Goal: Information Seeking & Learning: Check status

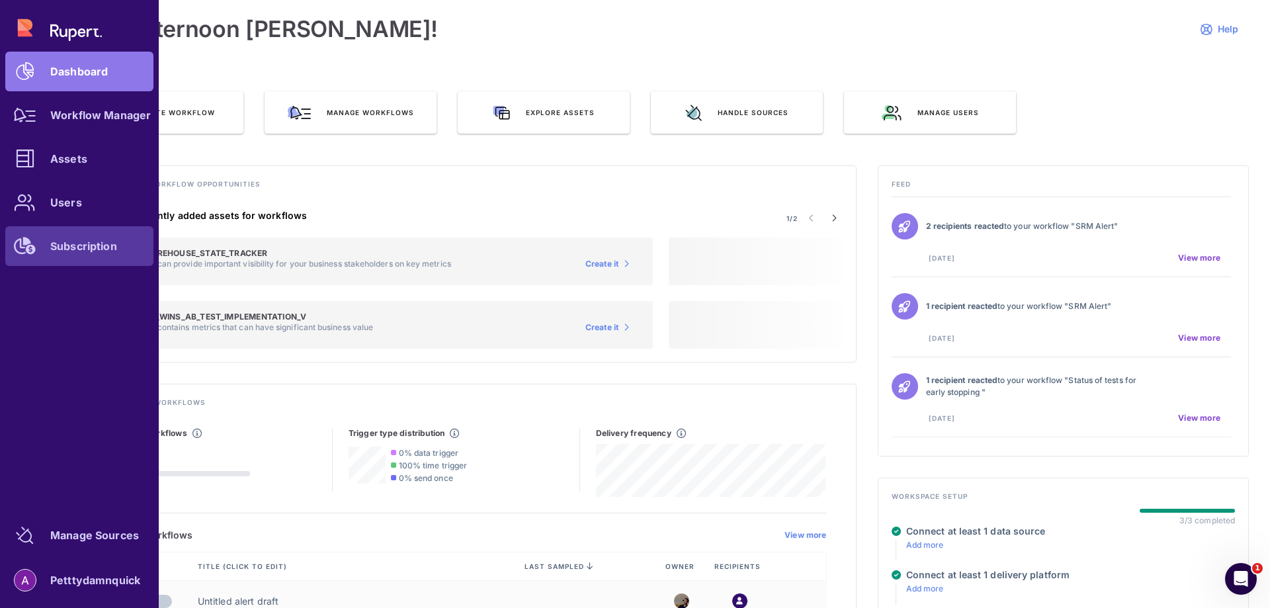
click at [97, 243] on div "Subscription" at bounding box center [83, 246] width 67 height 8
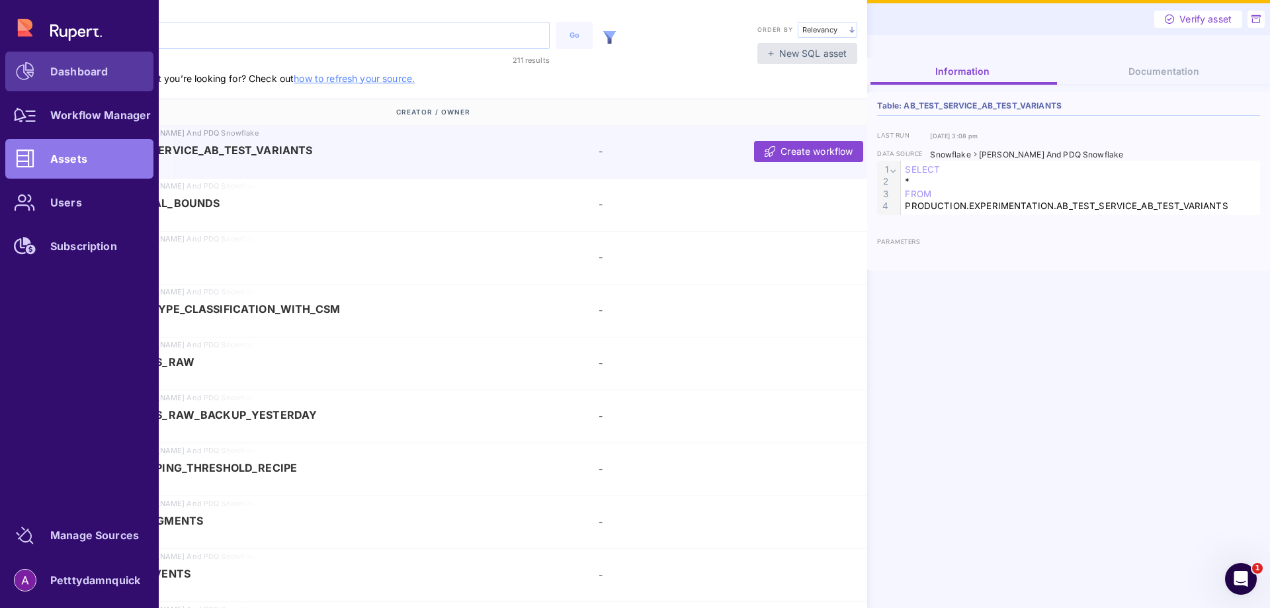
click at [79, 75] on div "Dashboard" at bounding box center [79, 71] width 58 height 8
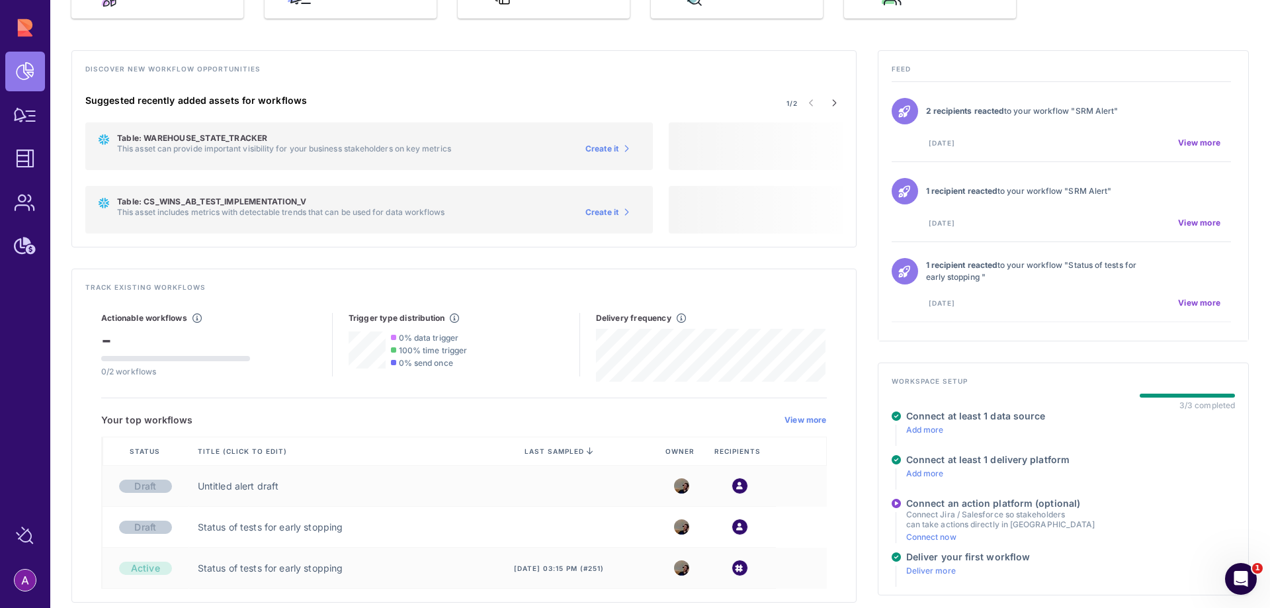
scroll to position [120, 0]
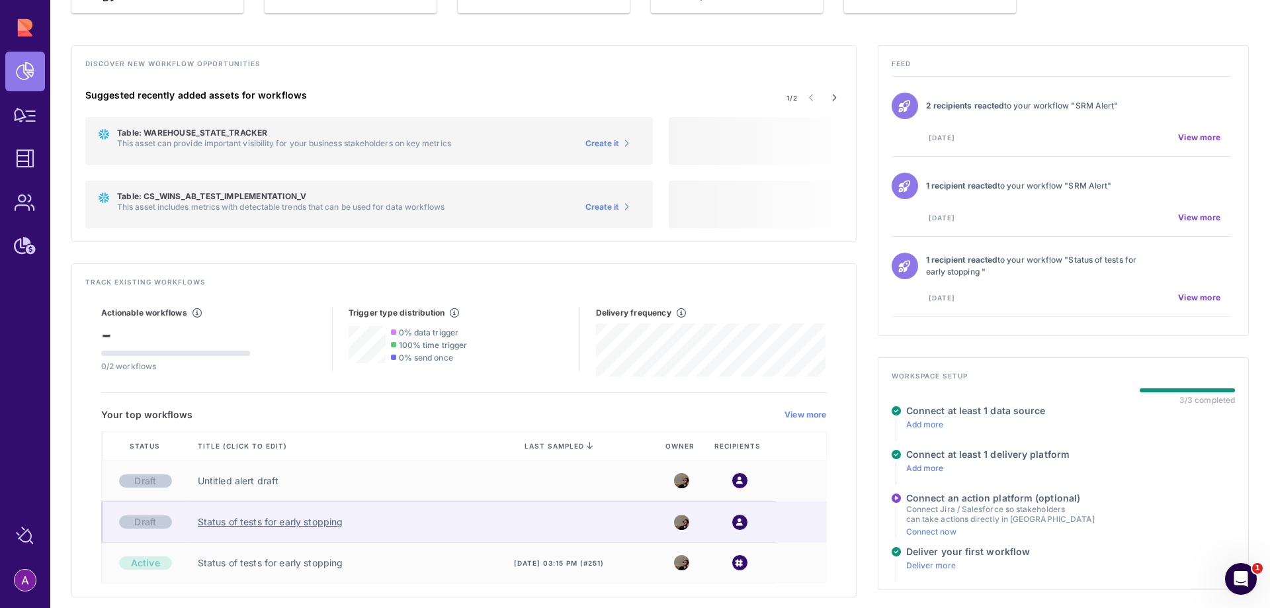
click at [282, 520] on link "Status of tests for early stopping" at bounding box center [271, 521] width 146 height 13
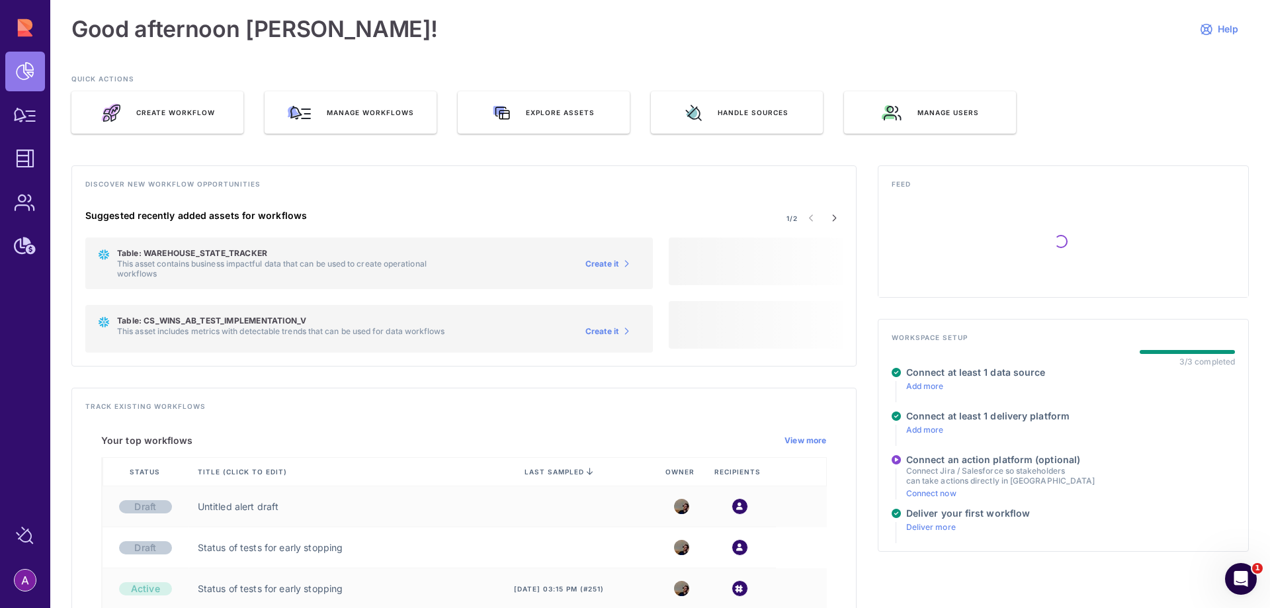
scroll to position [26, 0]
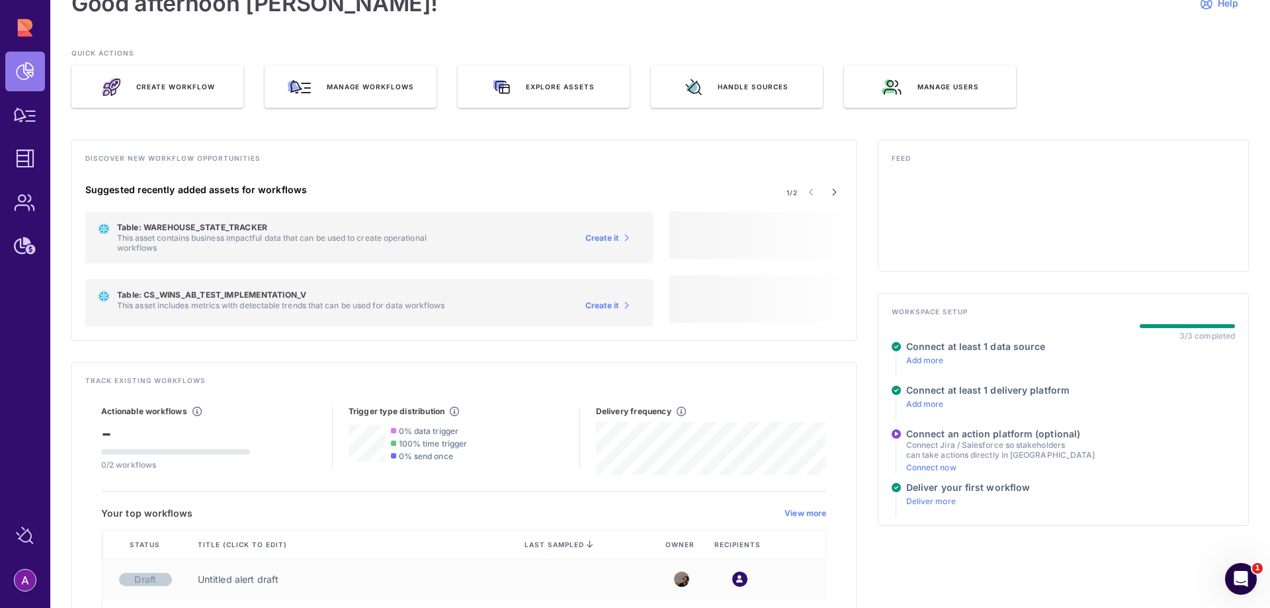
click at [276, 567] on div "Untitled alert draft" at bounding box center [327, 579] width 276 height 41
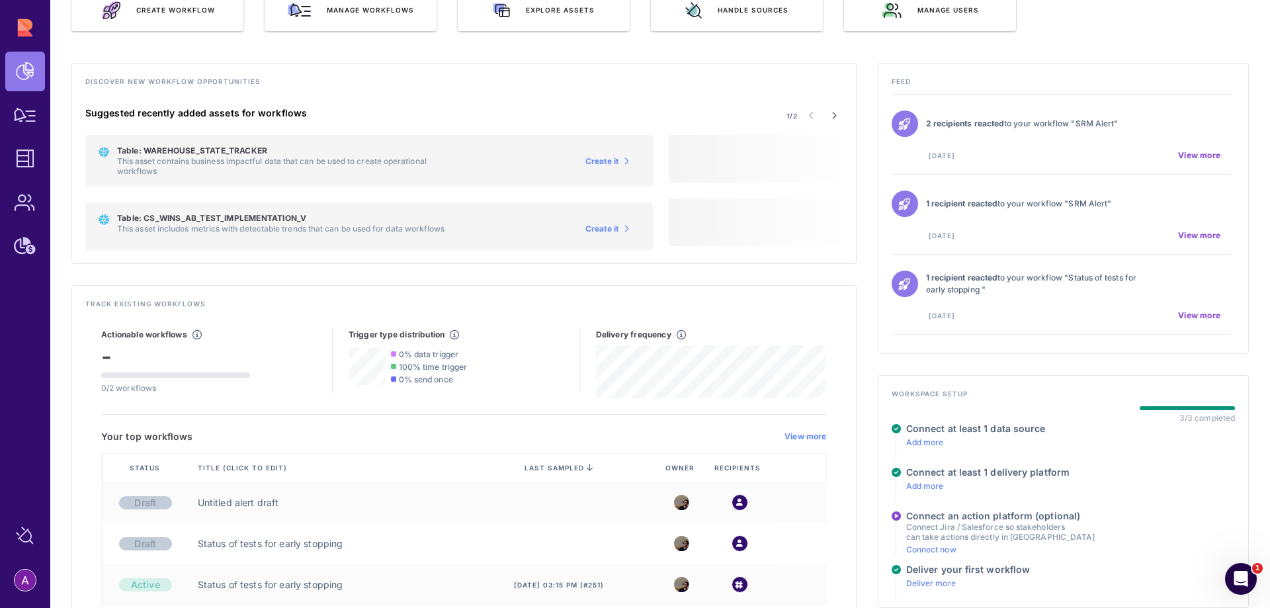
scroll to position [124, 0]
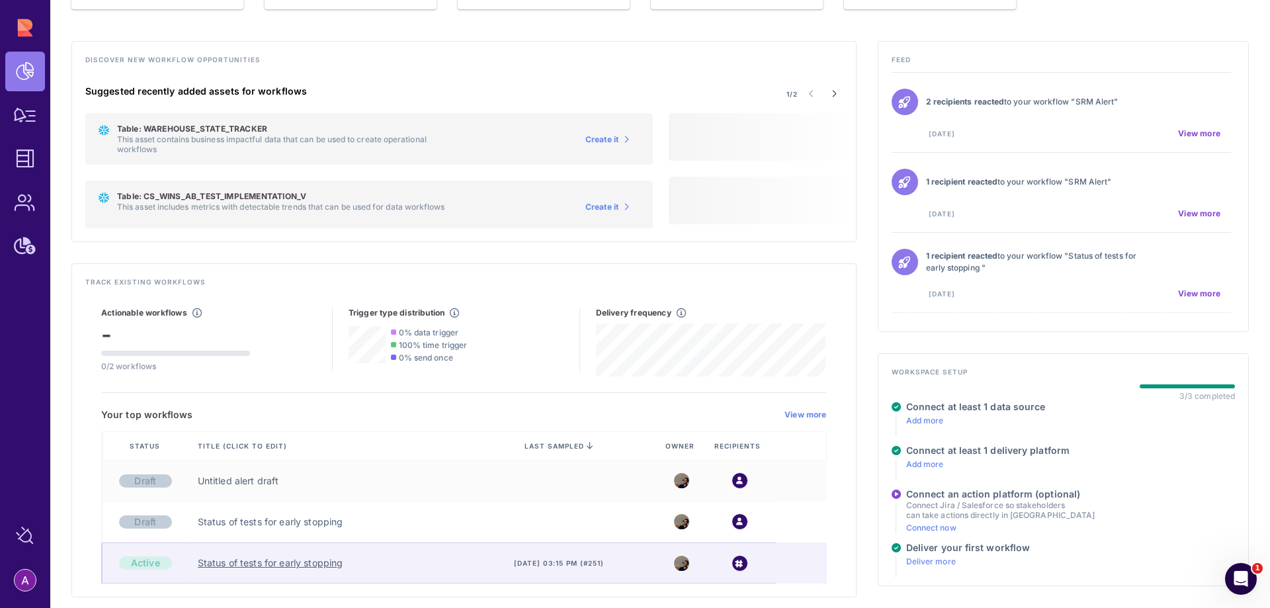
click at [265, 569] on link "Status of tests for early stopping" at bounding box center [271, 562] width 146 height 13
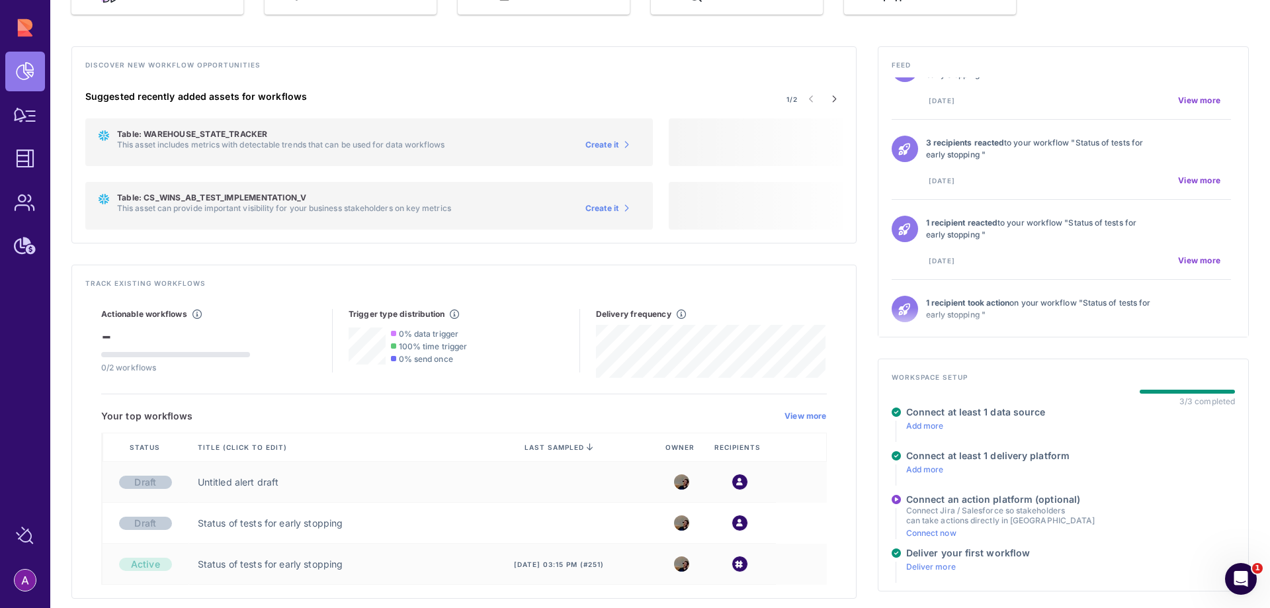
scroll to position [120, 0]
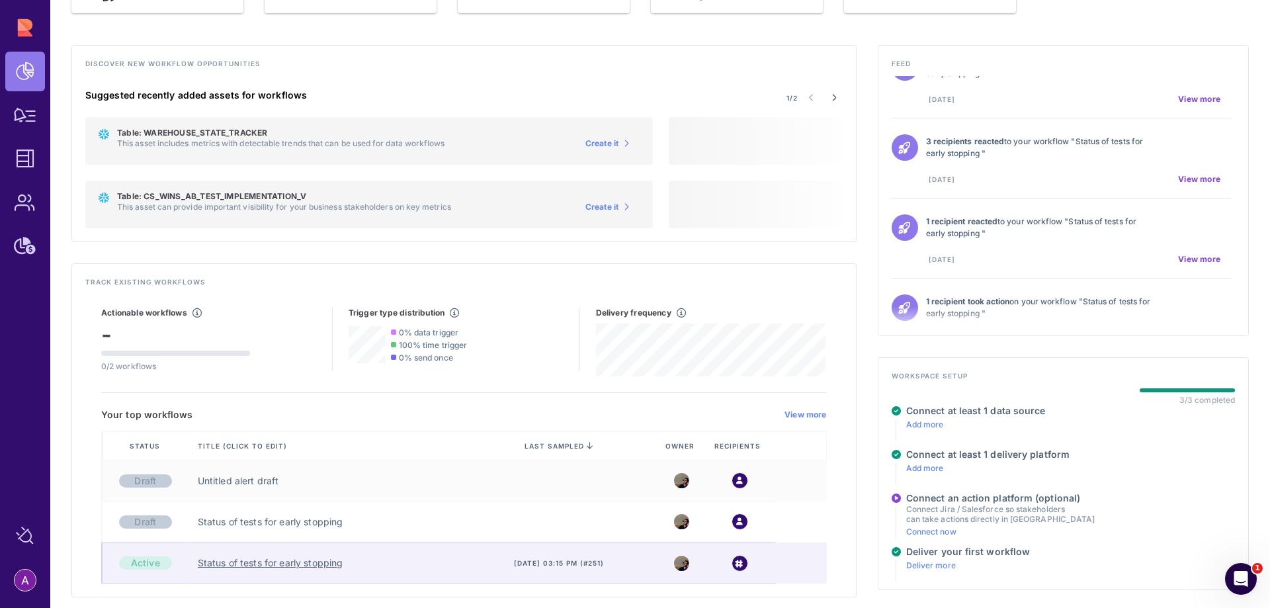
click at [263, 561] on link "Status of tests for early stopping" at bounding box center [271, 562] width 146 height 13
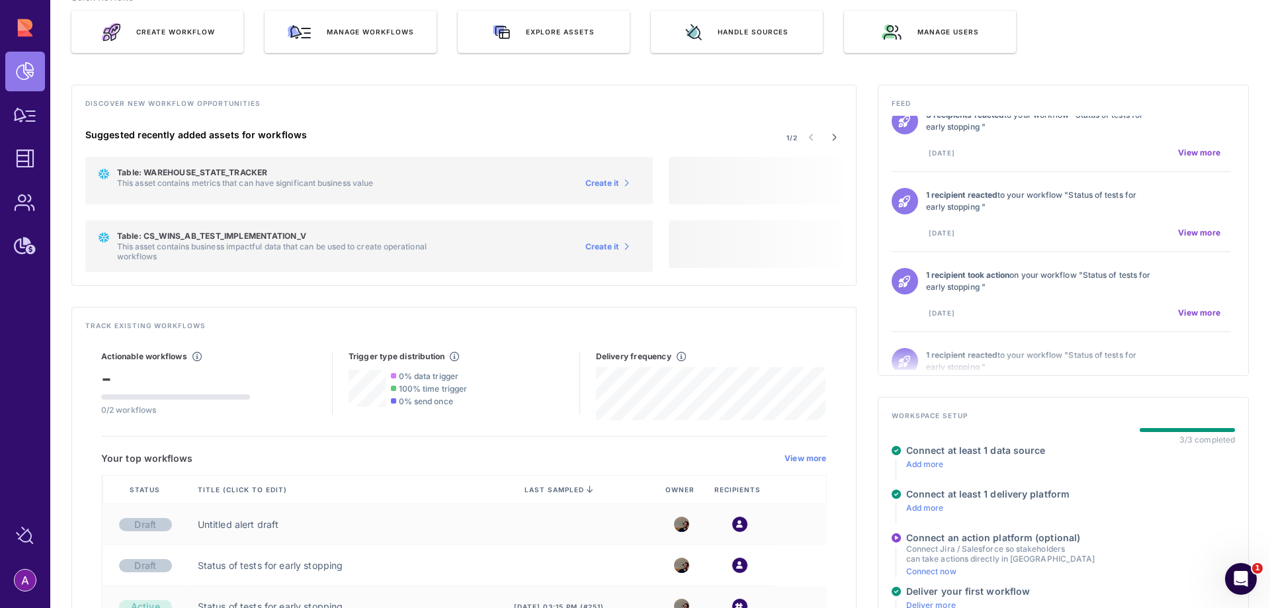
scroll to position [58, 0]
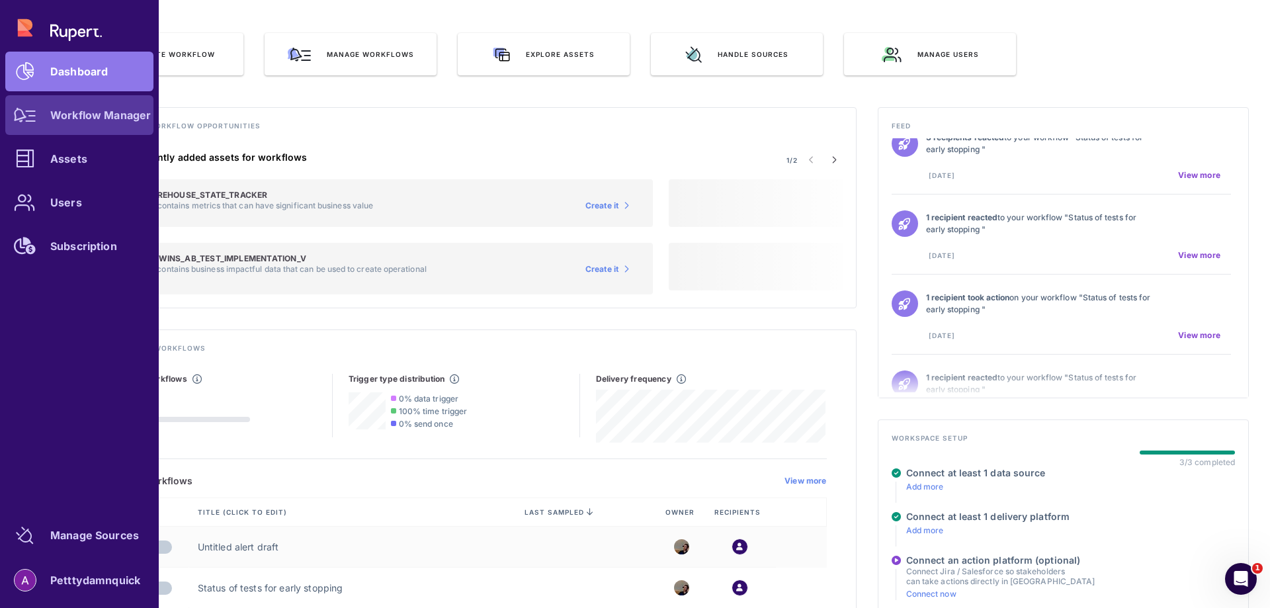
click at [87, 125] on link "Workflow Manager" at bounding box center [79, 115] width 148 height 40
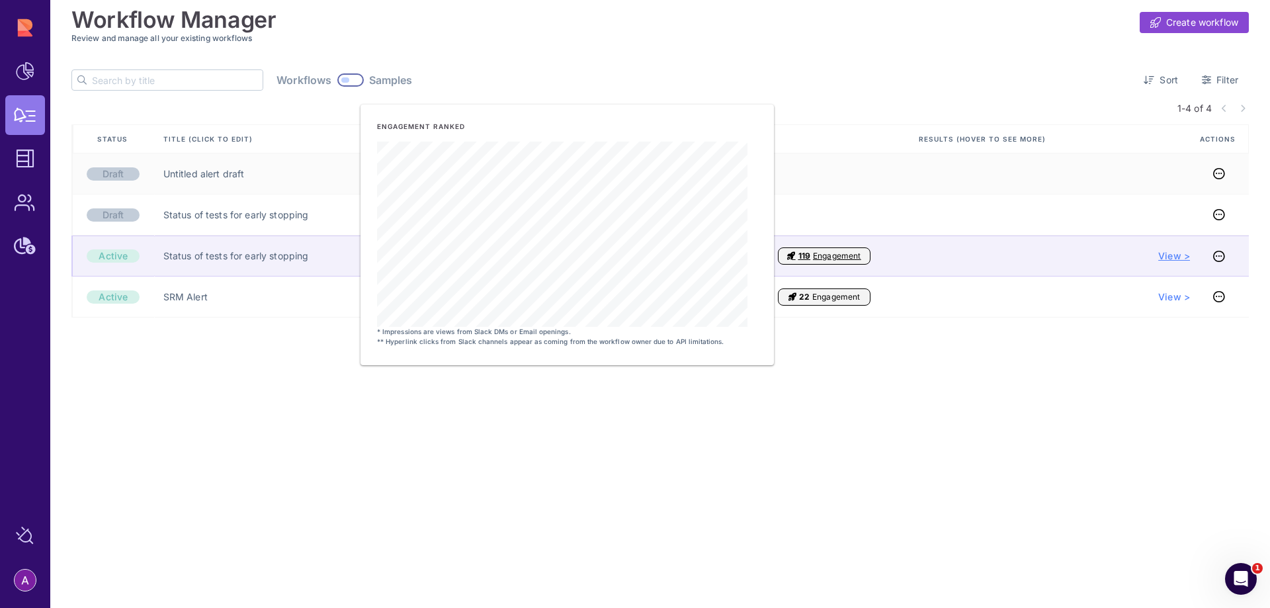
click at [1168, 261] on span "View >" at bounding box center [1174, 255] width 32 height 13
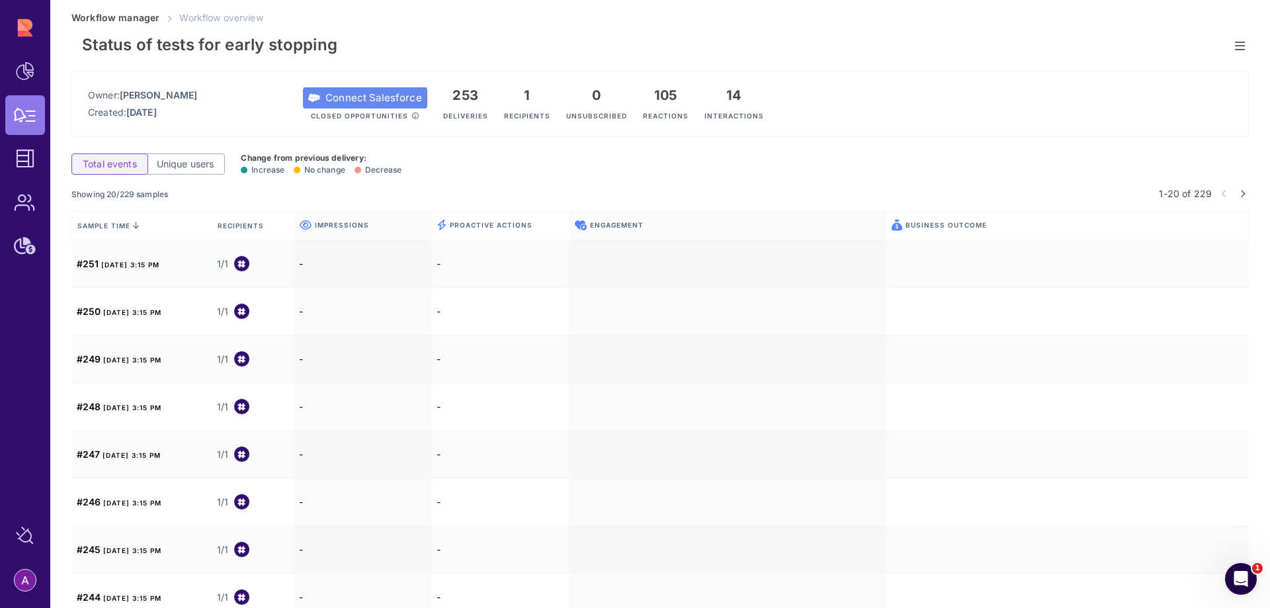
click at [1246, 42] on div "Status of tests for early stopping Owner: Aviya Gemara Created: Oct 22, 2024 Co…" at bounding box center [660, 328] width 1220 height 608
click at [1241, 46] on icon at bounding box center [1240, 46] width 10 height 1
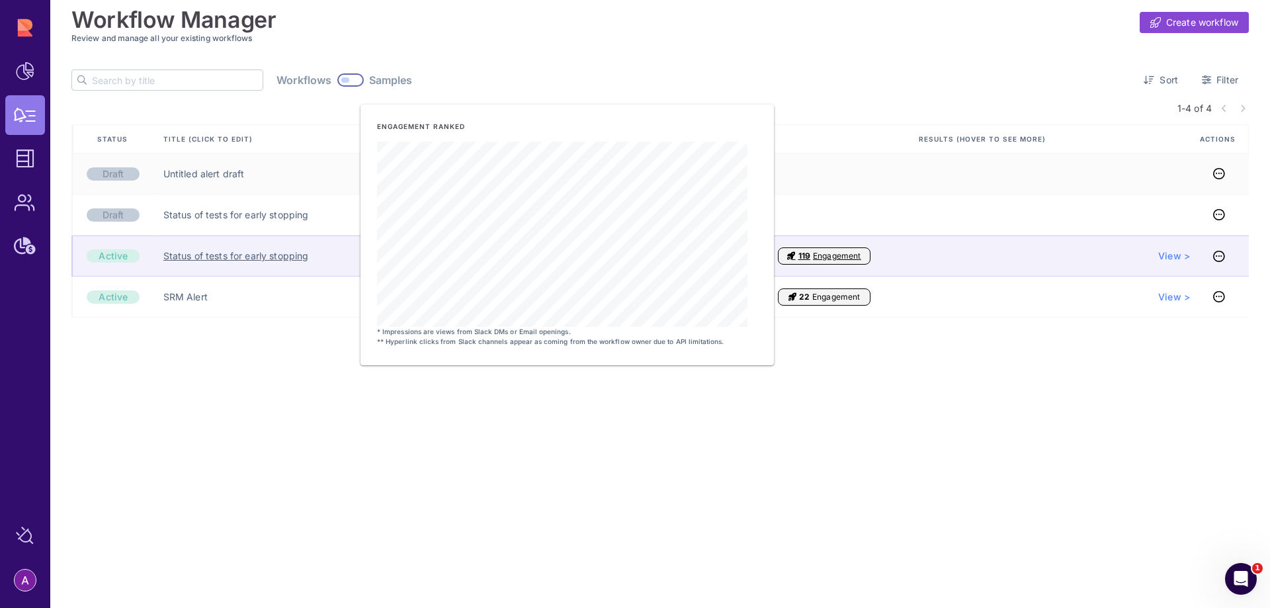
click at [164, 257] on link "Status of tests for early stopping" at bounding box center [236, 255] width 146 height 13
